Goal: Information Seeking & Learning: Learn about a topic

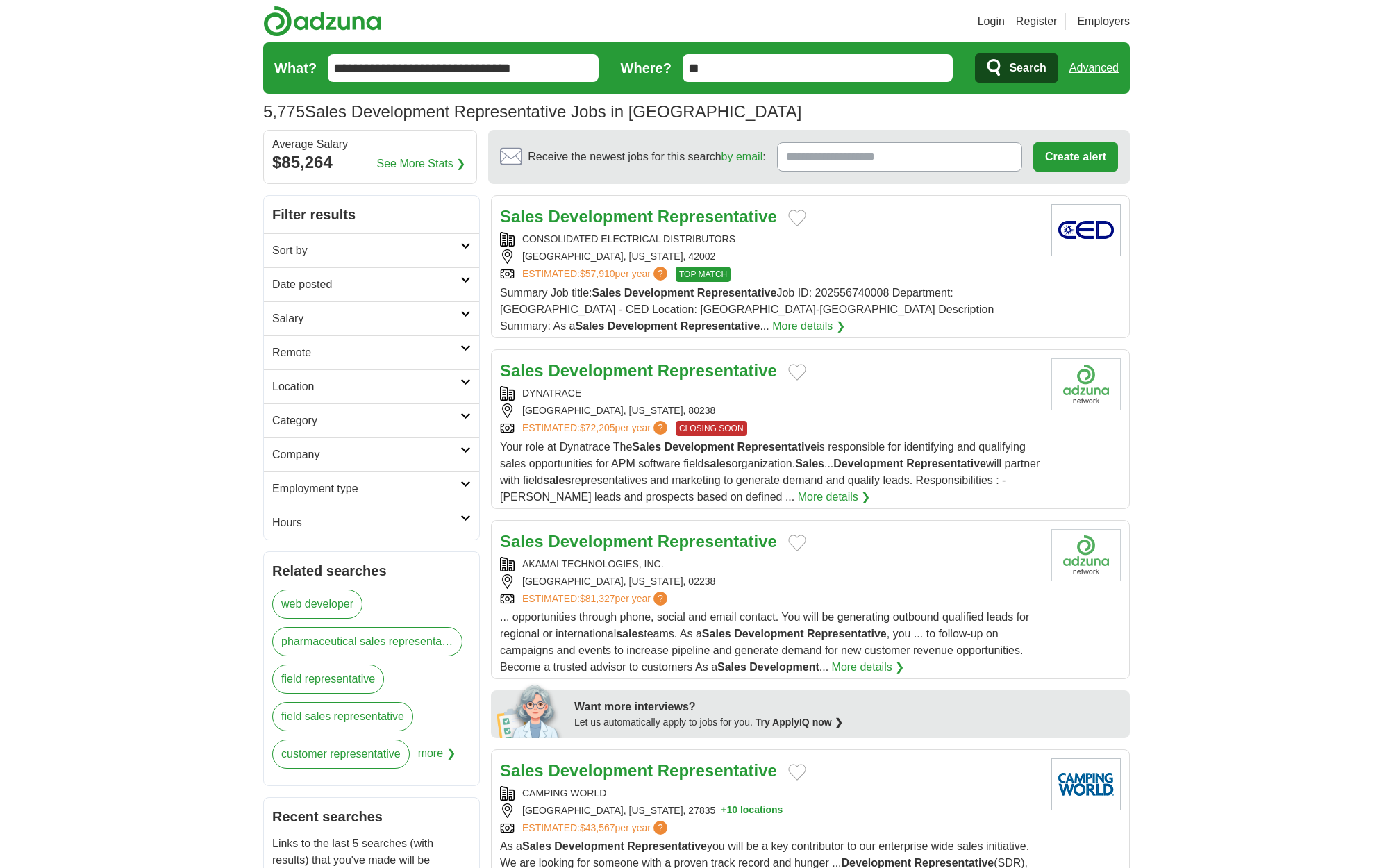
click at [314, 355] on h2 "Remote" at bounding box center [366, 352] width 188 height 16
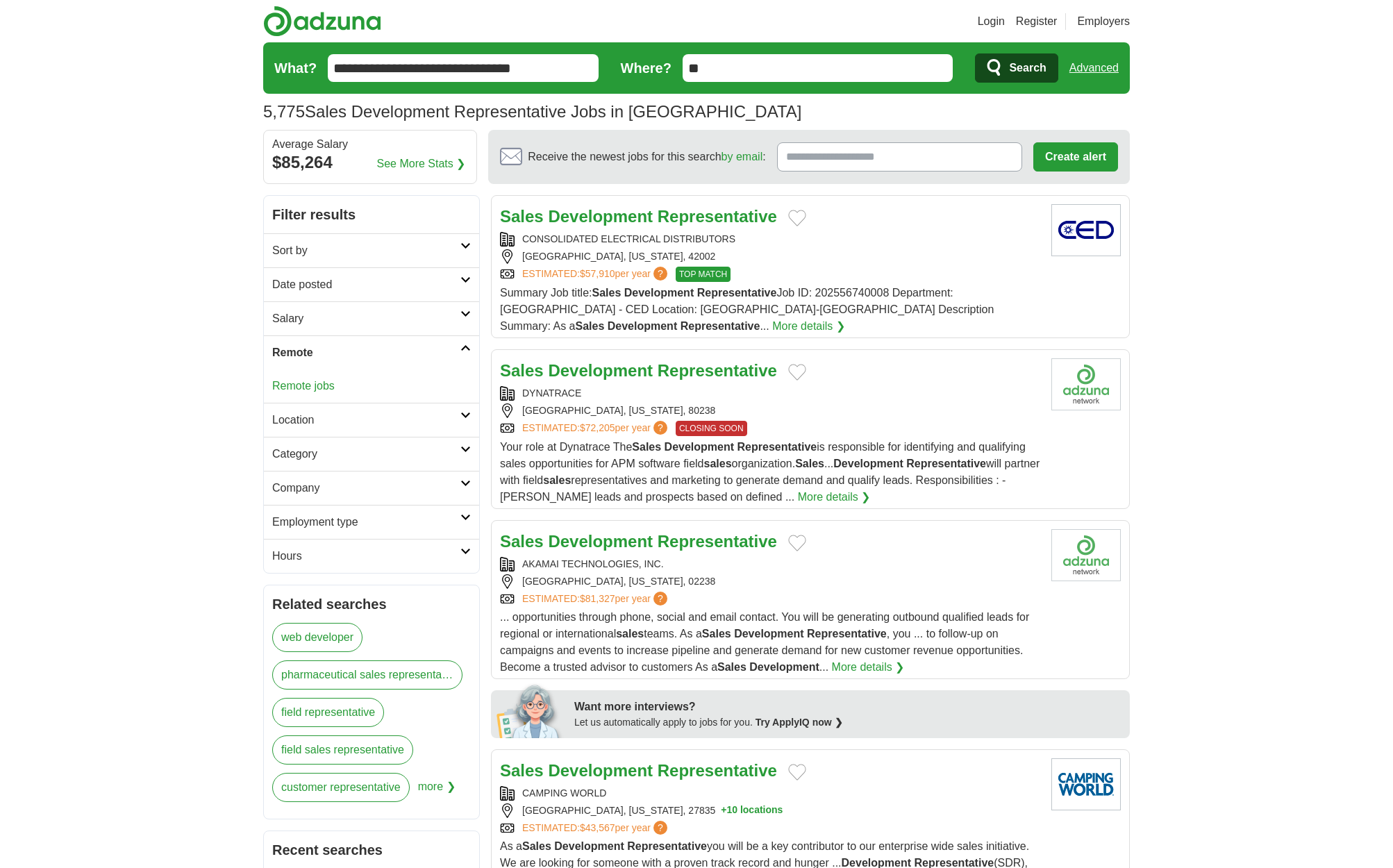
click at [303, 386] on link "Remote jobs" at bounding box center [303, 386] width 63 height 12
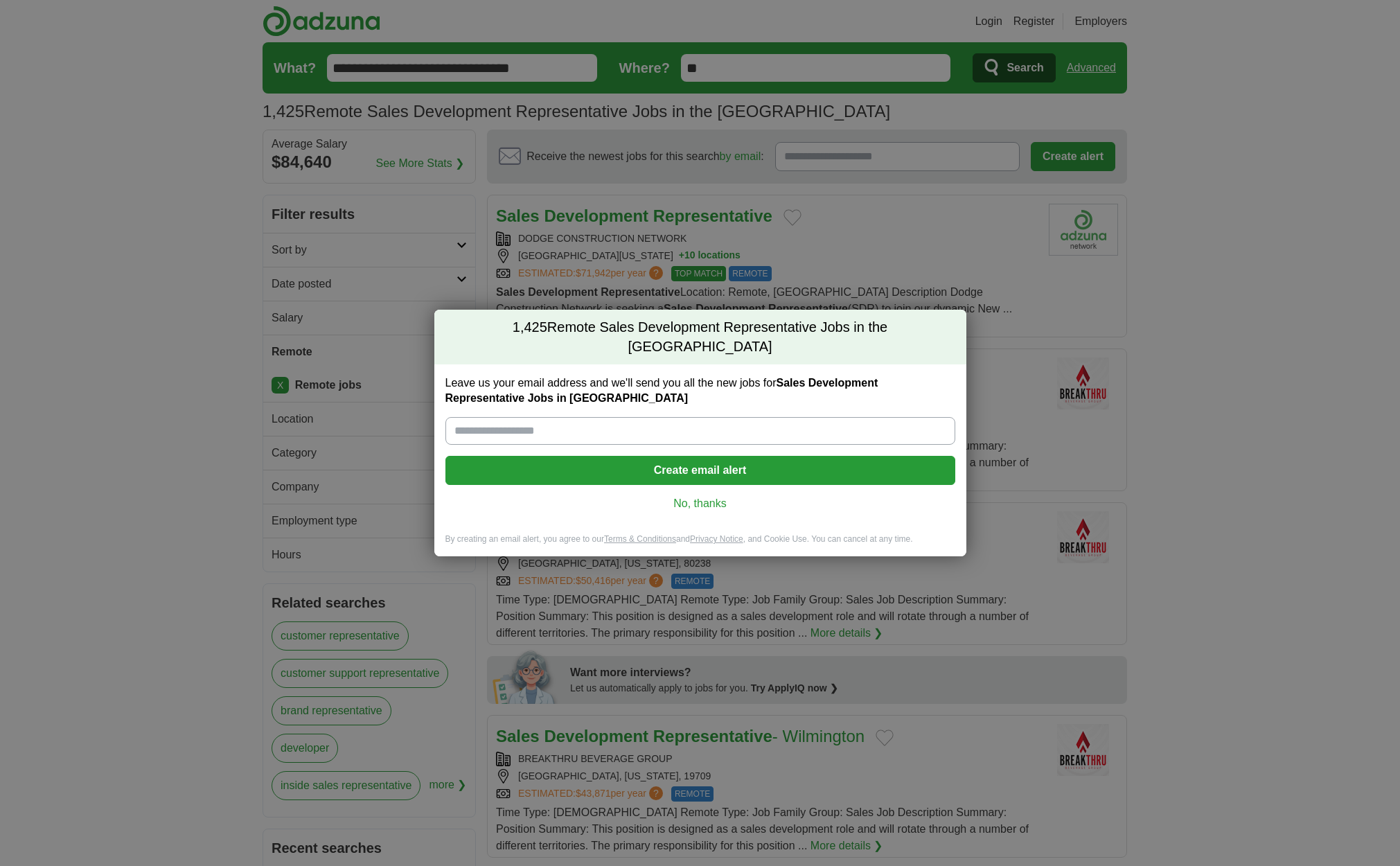
click at [932, 252] on div "1,425 Remote Sales Development Representative Jobs in the US Leave us your emai…" at bounding box center [700, 433] width 1400 height 866
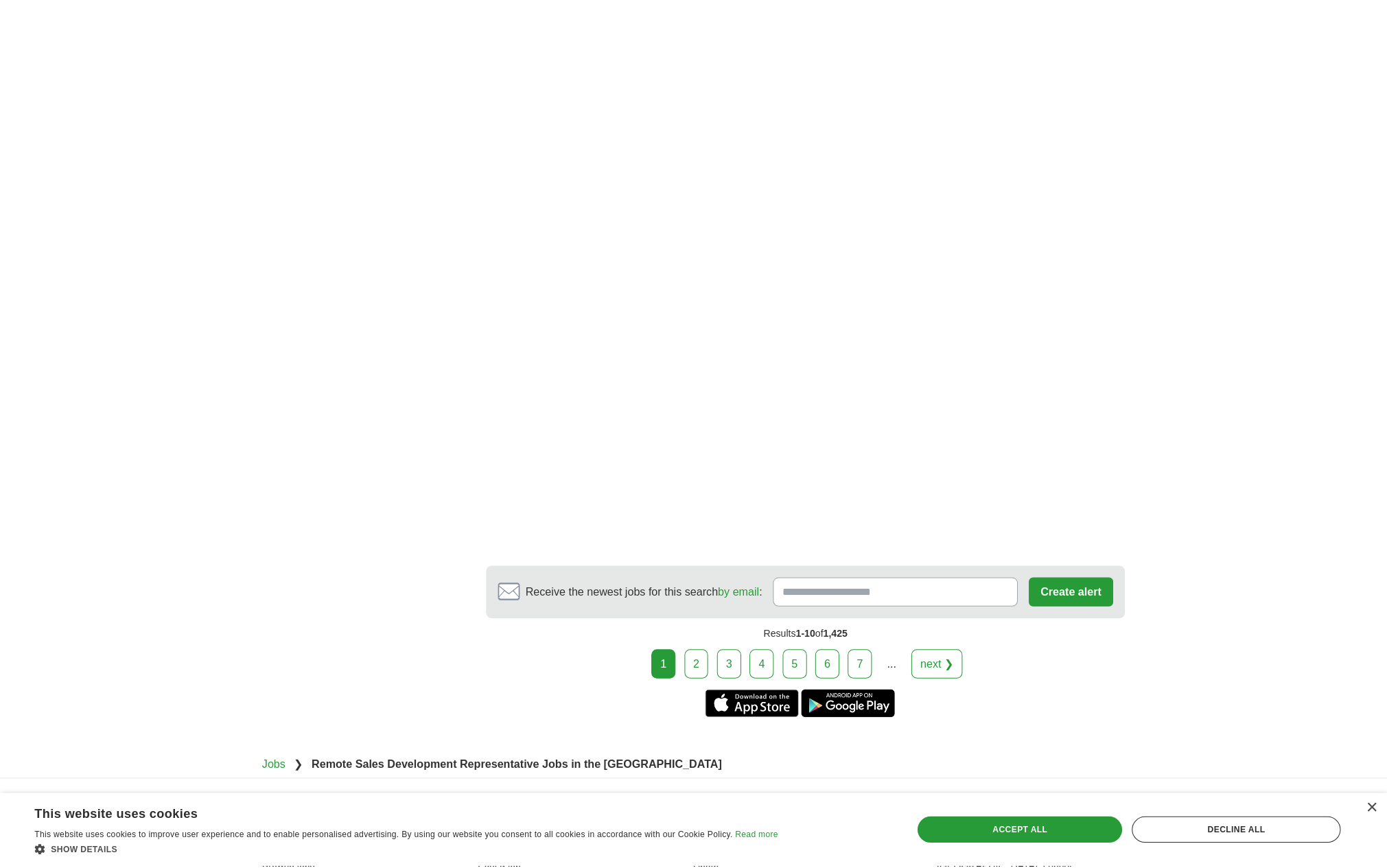
scroll to position [1946, 0]
